Goal: Task Accomplishment & Management: Use online tool/utility

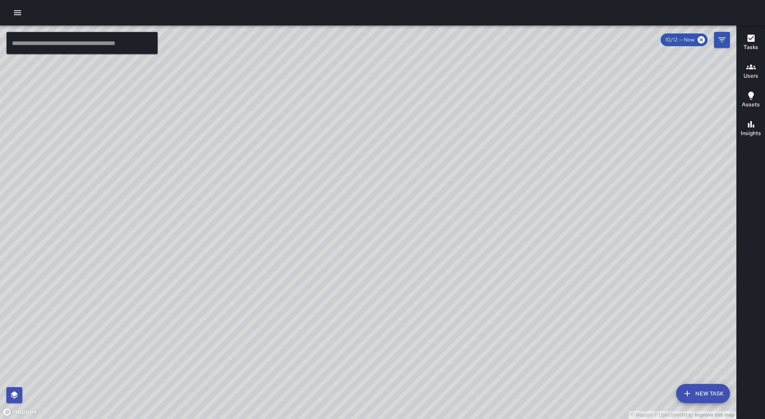
click at [21, 13] on icon "button" at bounding box center [17, 12] width 7 height 5
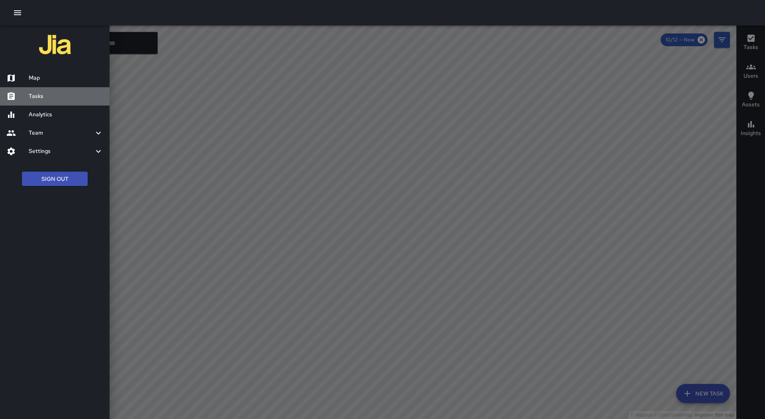
click at [39, 98] on h6 "Tasks" at bounding box center [66, 96] width 75 height 9
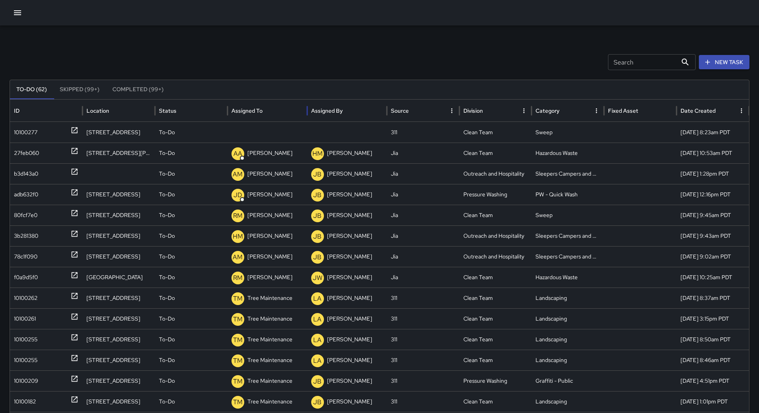
click at [261, 112] on div "Assigned To" at bounding box center [247, 110] width 31 height 7
click at [59, 129] on div "10100277" at bounding box center [46, 132] width 65 height 20
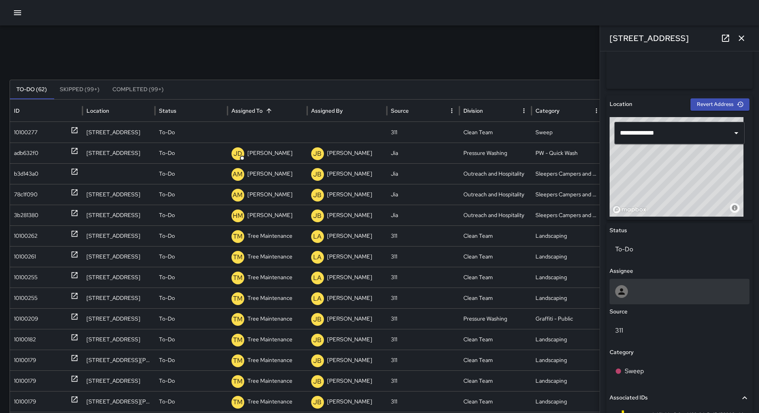
scroll to position [319, 0]
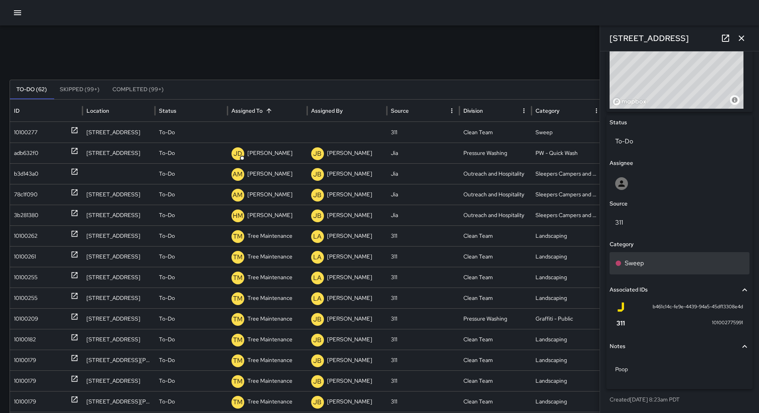
click at [659, 264] on div "Sweep" at bounding box center [679, 264] width 129 height 10
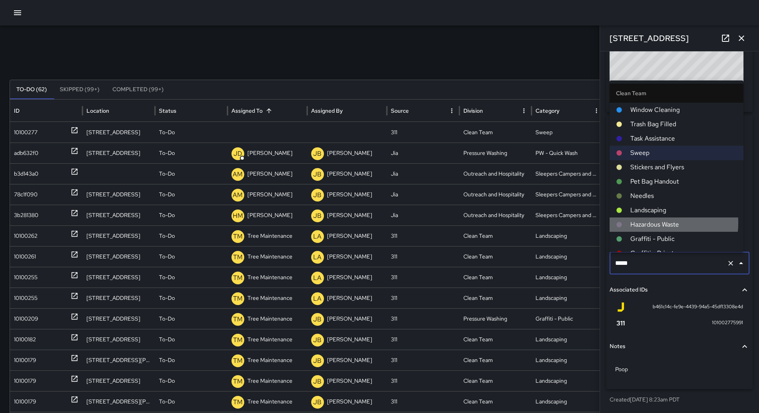
click at [656, 220] on span "Hazardous Waste" at bounding box center [684, 225] width 107 height 10
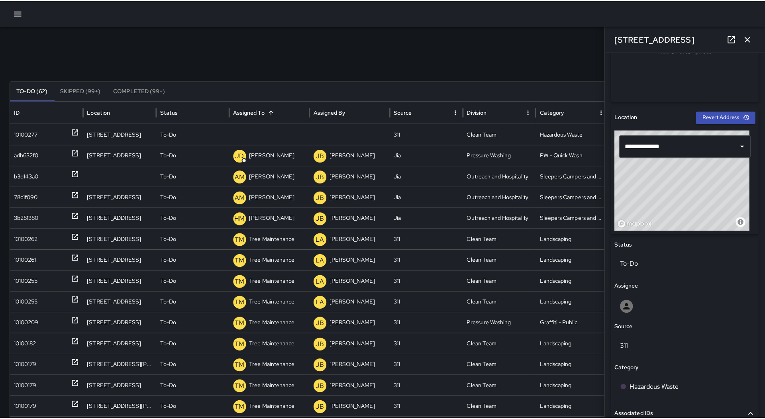
scroll to position [200, 0]
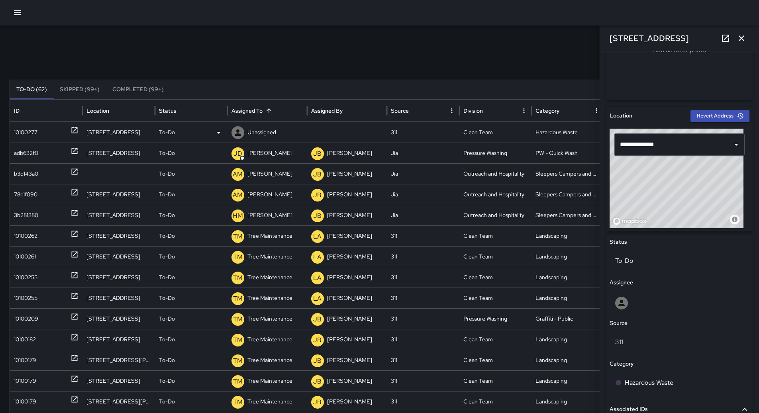
click at [262, 130] on p "Unassigned" at bounding box center [262, 132] width 29 height 20
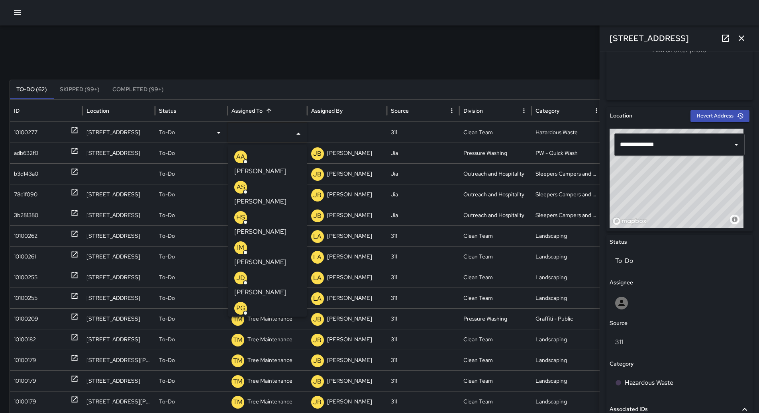
click at [268, 181] on div "AS [PERSON_NAME]" at bounding box center [267, 194] width 66 height 26
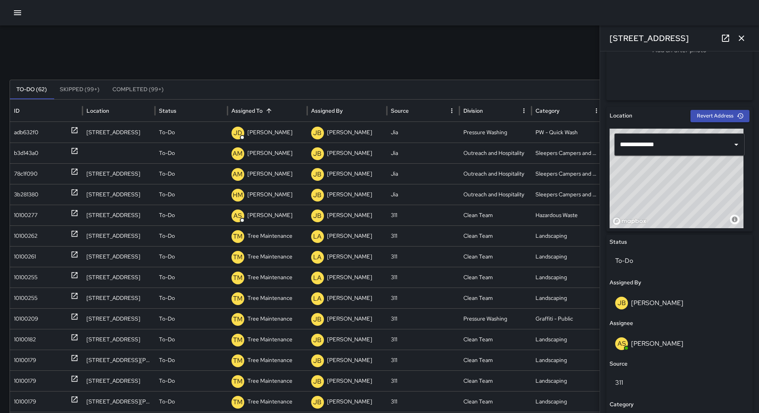
click at [24, 12] on button "button" at bounding box center [18, 13] width 16 height 16
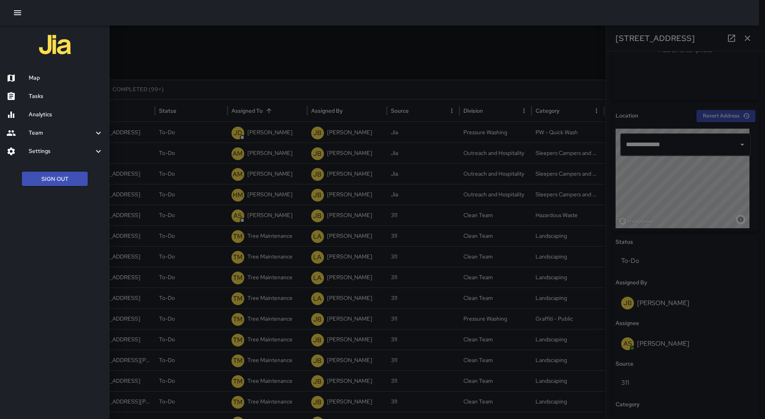
click at [45, 76] on h6 "Map" at bounding box center [66, 78] width 75 height 9
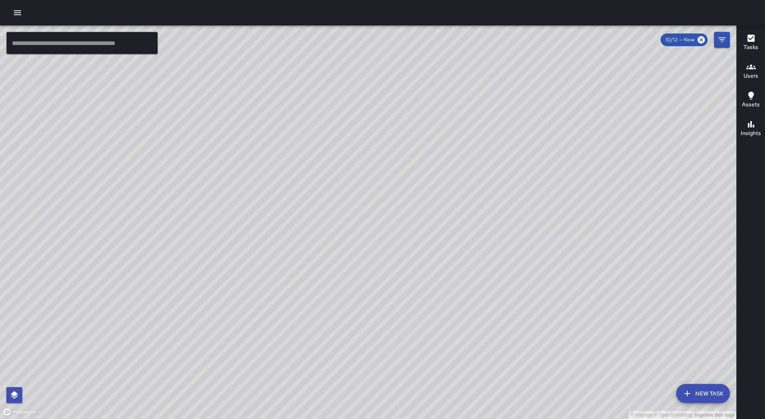
click at [754, 71] on div "Users" at bounding box center [751, 71] width 15 height 18
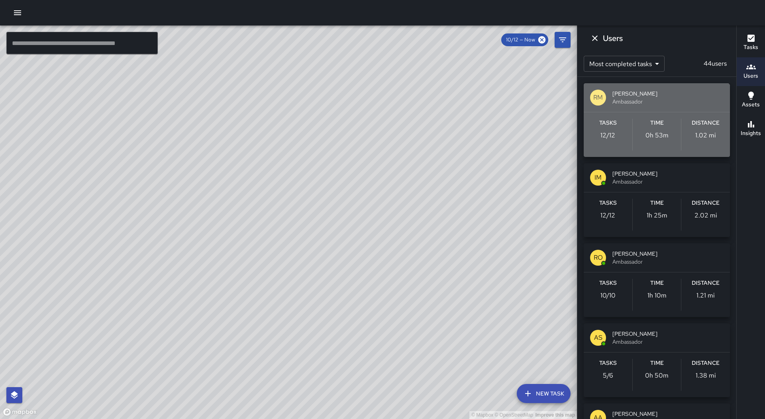
click at [657, 147] on div "Time 0h 53m" at bounding box center [657, 135] width 49 height 32
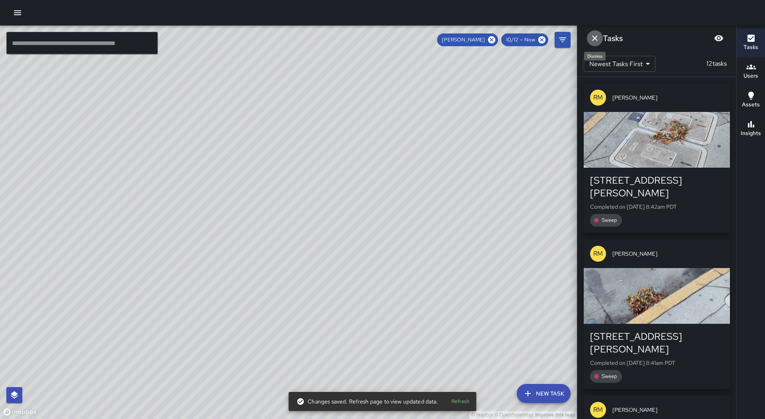
click at [597, 37] on icon "Dismiss" at bounding box center [595, 38] width 10 height 10
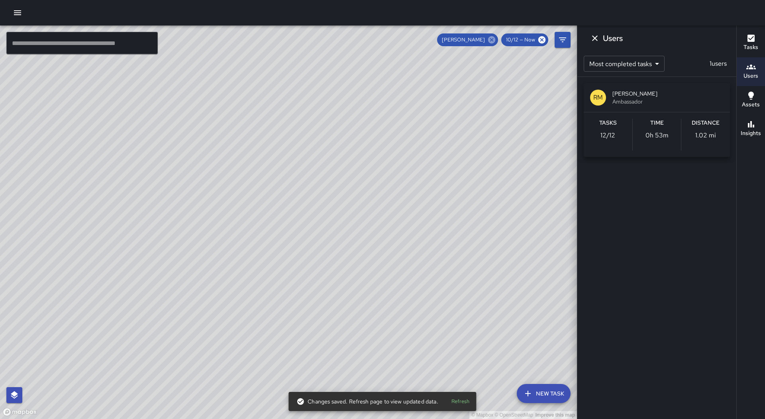
click at [493, 39] on icon at bounding box center [491, 39] width 9 height 9
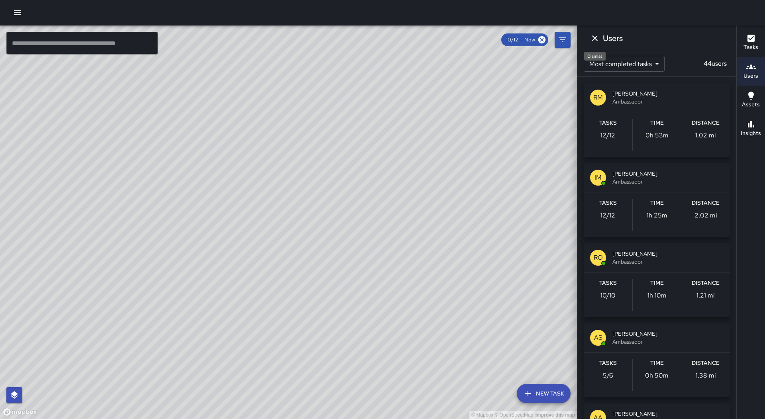
click at [594, 33] on button "Dismiss" at bounding box center [595, 38] width 16 height 16
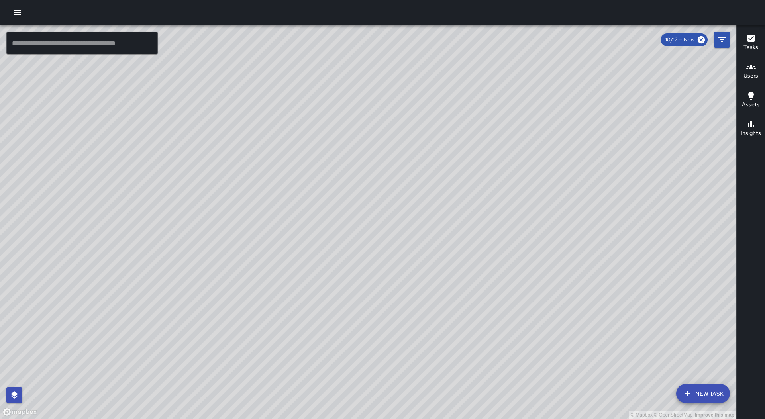
click at [293, 187] on div "© Mapbox © OpenStreetMap Improve this map" at bounding box center [368, 223] width 737 height 394
click at [685, 397] on icon "button" at bounding box center [688, 394] width 10 height 10
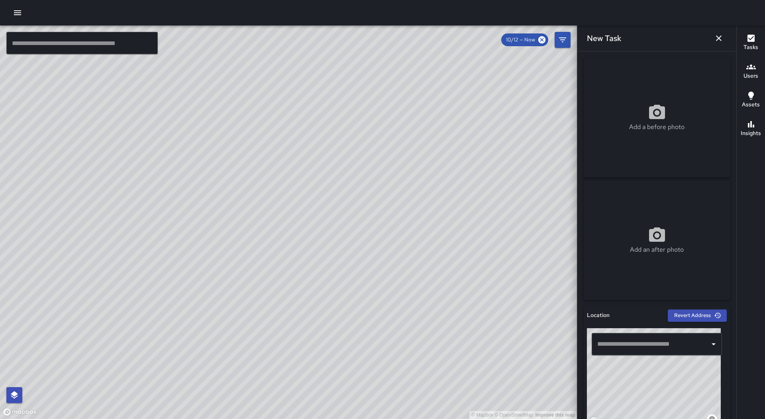
drag, startPoint x: 628, startPoint y: 395, endPoint x: 665, endPoint y: 372, distance: 43.7
click at [665, 372] on div "© Mapbox © OpenStreetMap Improve this map" at bounding box center [654, 378] width 134 height 100
drag, startPoint x: 693, startPoint y: 393, endPoint x: 725, endPoint y: 351, distance: 53.2
click at [725, 351] on div "Add a before photo Add an after photo Location Revert Address © Mapbox © OpenSt…" at bounding box center [657, 235] width 159 height 368
drag, startPoint x: 660, startPoint y: 372, endPoint x: 686, endPoint y: 383, distance: 28.1
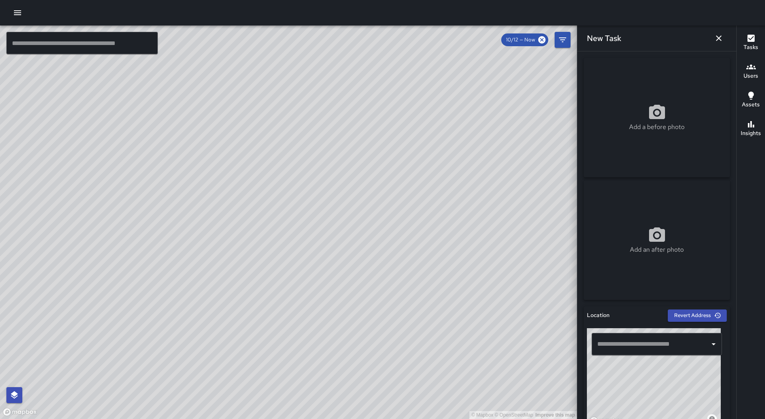
click at [686, 383] on div "© Mapbox © OpenStreetMap Improve this map" at bounding box center [654, 378] width 134 height 100
click at [666, 373] on div "© Mapbox © OpenStreetMap Improve this map" at bounding box center [654, 378] width 134 height 100
type input "**********"
click at [648, 382] on div "© Mapbox © OpenStreetMap Improve this map" at bounding box center [654, 378] width 134 height 100
drag, startPoint x: 654, startPoint y: 381, endPoint x: 656, endPoint y: 375, distance: 5.8
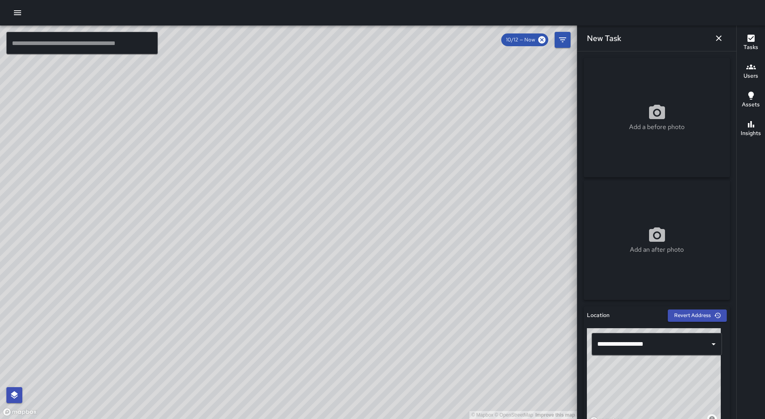
click at [656, 375] on div "© Mapbox © OpenStreetMap Improve this map" at bounding box center [654, 378] width 134 height 100
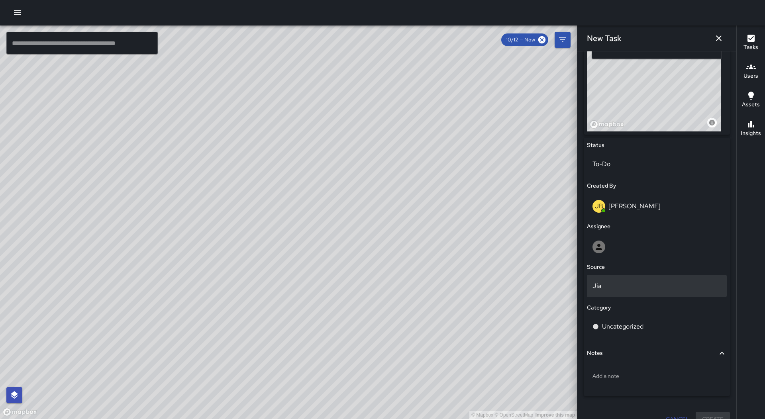
scroll to position [310, 0]
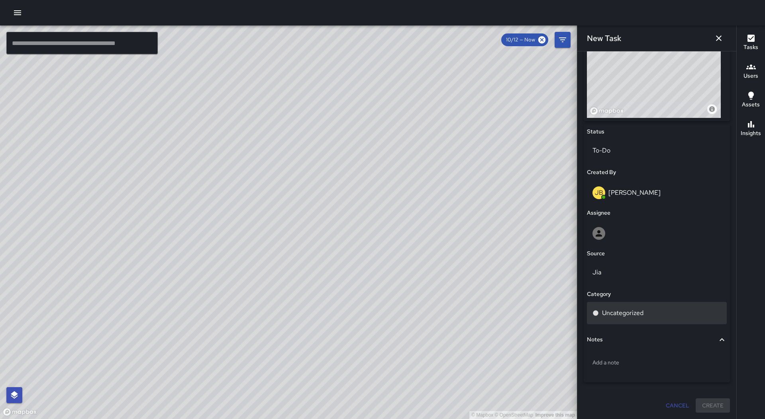
click at [651, 314] on div "Uncategorized" at bounding box center [657, 314] width 129 height 10
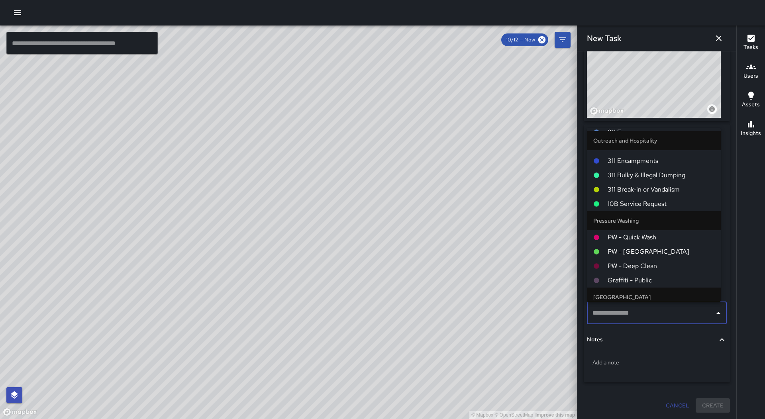
scroll to position [558, 0]
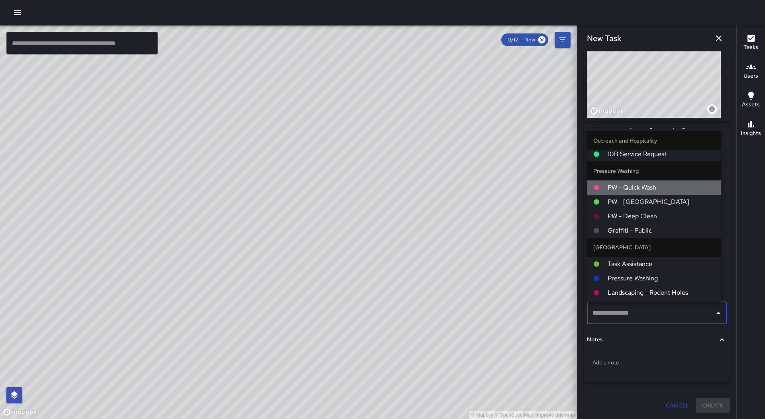
drag, startPoint x: 660, startPoint y: 184, endPoint x: 662, endPoint y: 188, distance: 4.7
click at [661, 183] on span "PW - Quick Wash" at bounding box center [661, 188] width 107 height 10
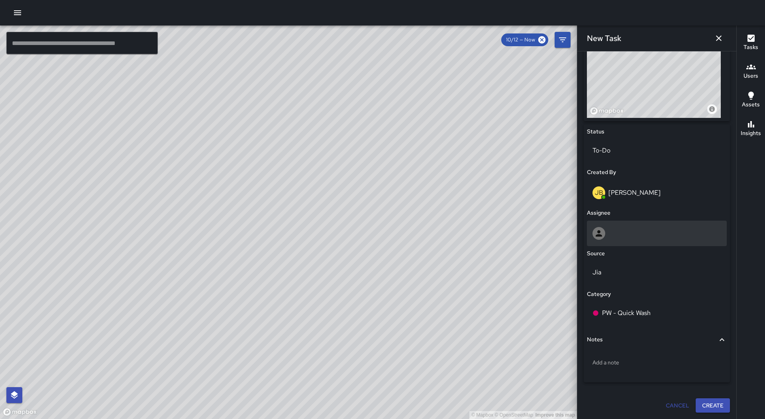
click at [649, 234] on div at bounding box center [657, 233] width 129 height 13
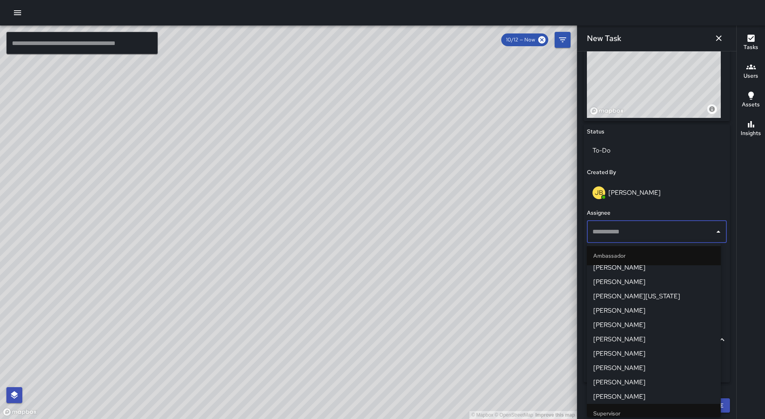
scroll to position [239, 0]
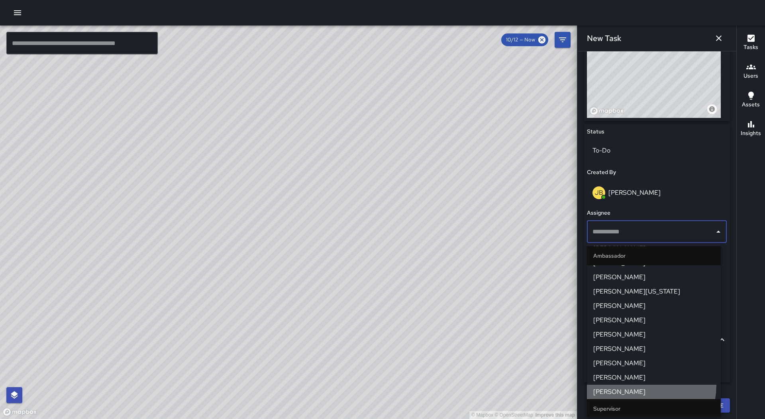
click at [635, 385] on li "[PERSON_NAME]" at bounding box center [654, 392] width 134 height 14
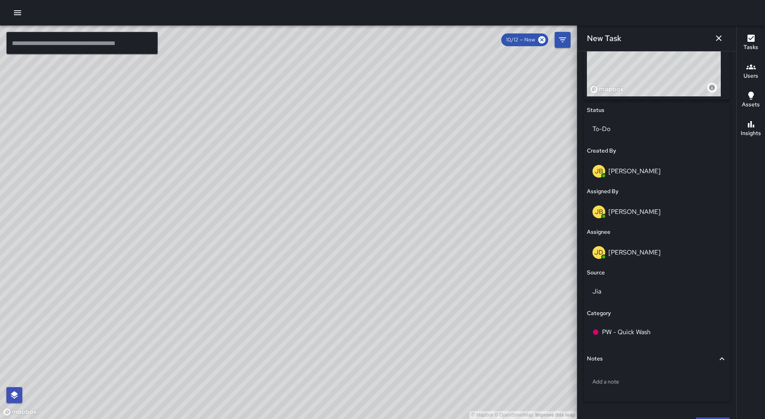
scroll to position [351, 0]
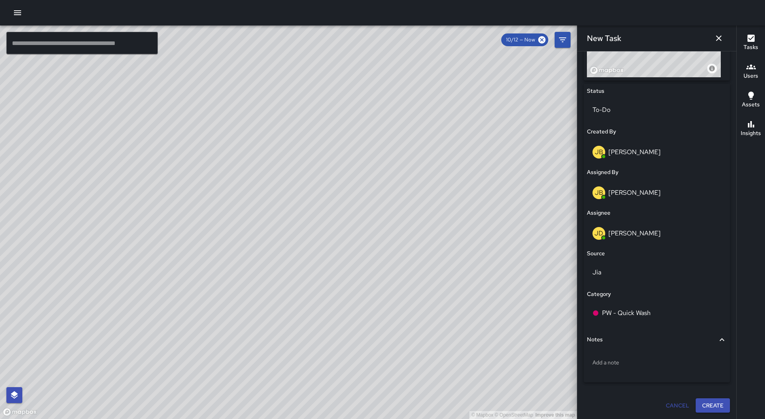
click at [703, 403] on button "Create" at bounding box center [713, 406] width 34 height 15
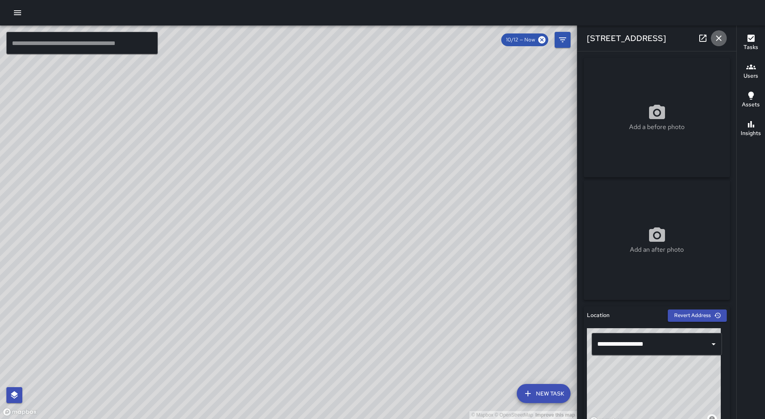
click at [721, 37] on icon "button" at bounding box center [719, 38] width 10 height 10
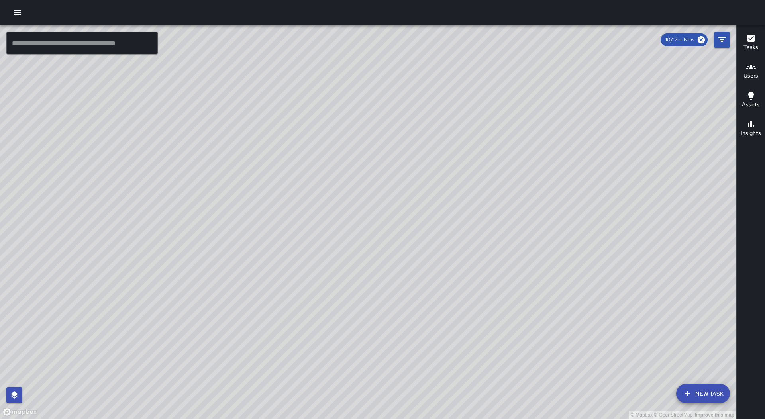
drag, startPoint x: 516, startPoint y: 348, endPoint x: 512, endPoint y: 348, distance: 4.4
click at [514, 348] on div "© Mapbox © OpenStreetMap Improve this map" at bounding box center [368, 223] width 737 height 394
